Goal: Information Seeking & Learning: Check status

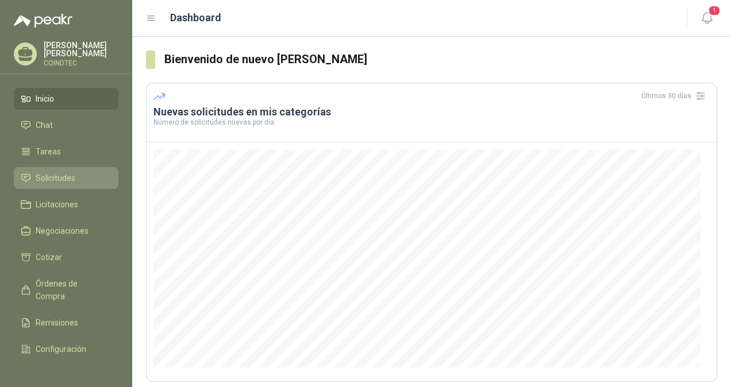
click at [57, 172] on span "Solicitudes" at bounding box center [56, 178] width 40 height 13
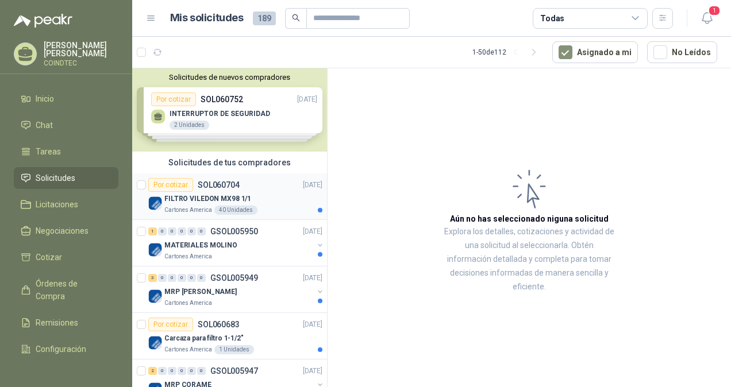
click at [274, 206] on div "Cartones America 40 Unidades" at bounding box center [243, 210] width 158 height 9
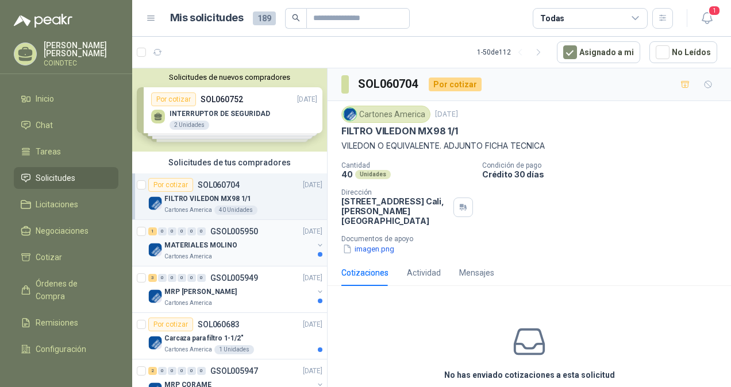
click at [278, 247] on div "MATERIALES MOLINO" at bounding box center [238, 245] width 149 height 14
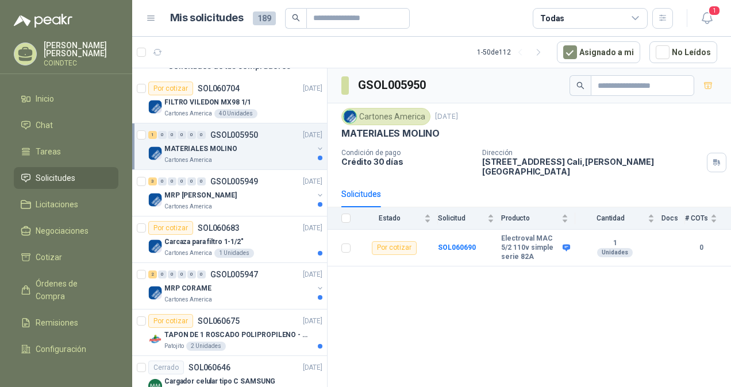
scroll to position [115, 0]
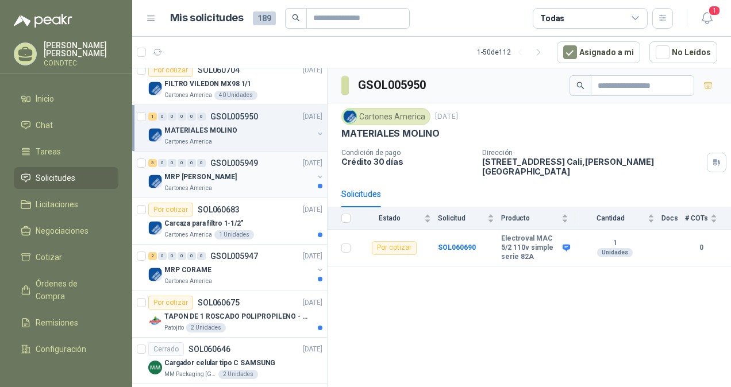
click at [284, 184] on div "Cartones America" at bounding box center [238, 188] width 149 height 9
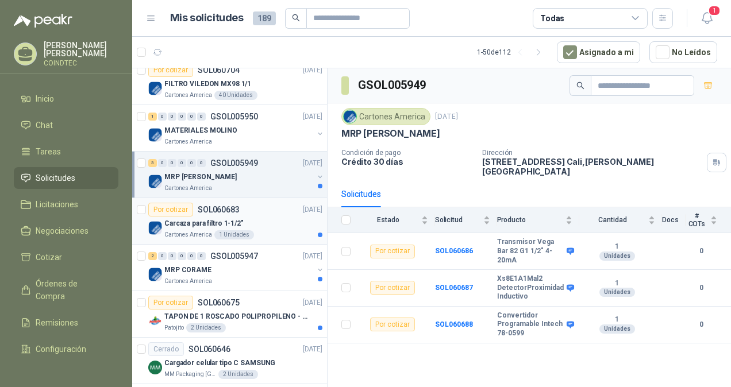
click at [280, 226] on div "Carcaza para filtro 1-1/2"" at bounding box center [243, 224] width 158 height 14
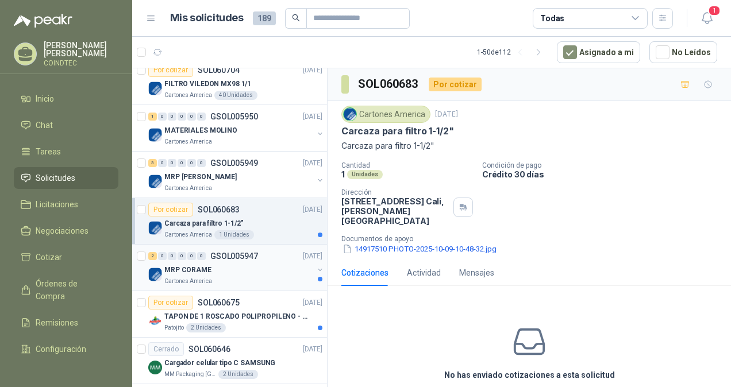
click at [272, 269] on div "MRP CORAME" at bounding box center [238, 270] width 149 height 14
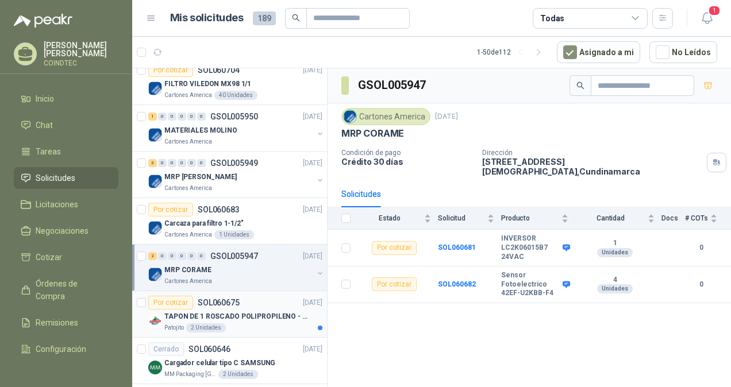
click at [265, 296] on div "Por cotizar SOL060675 [DATE]" at bounding box center [235, 303] width 174 height 14
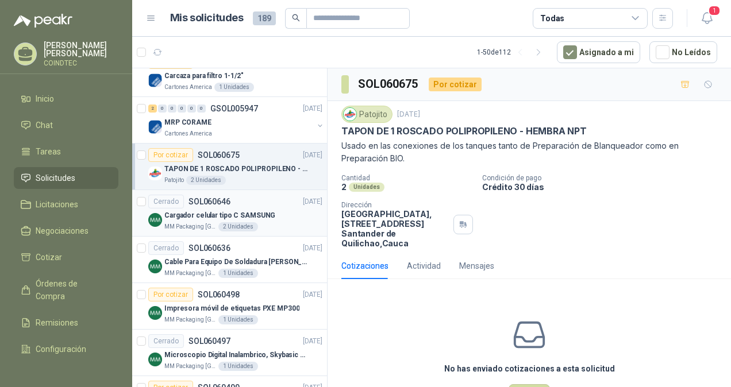
scroll to position [287, 0]
